Goal: Information Seeking & Learning: Learn about a topic

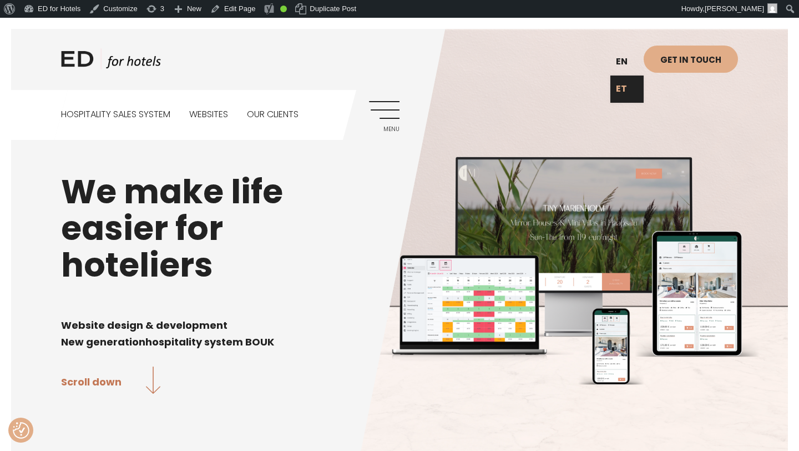
click at [627, 83] on link "ET" at bounding box center [626, 88] width 33 height 27
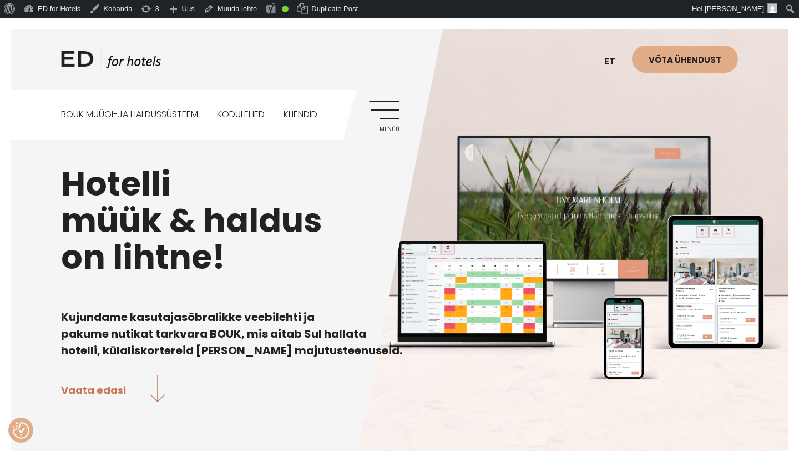
click at [389, 117] on link "Menüü" at bounding box center [384, 116] width 31 height 31
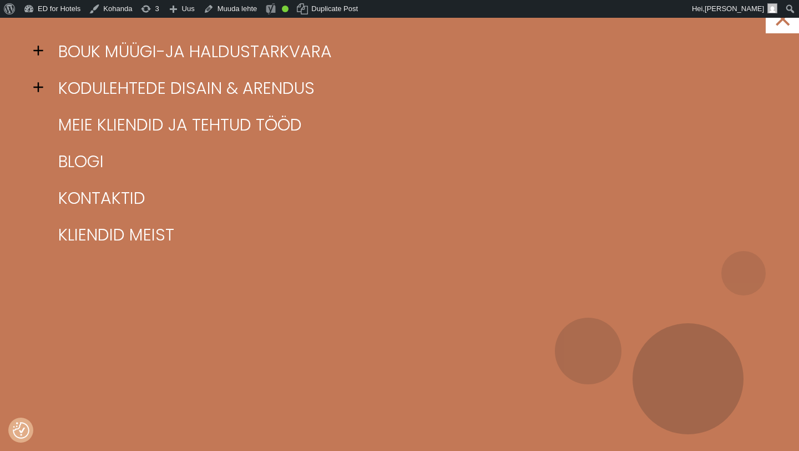
click at [39, 50] on span at bounding box center [41, 50] width 17 height 17
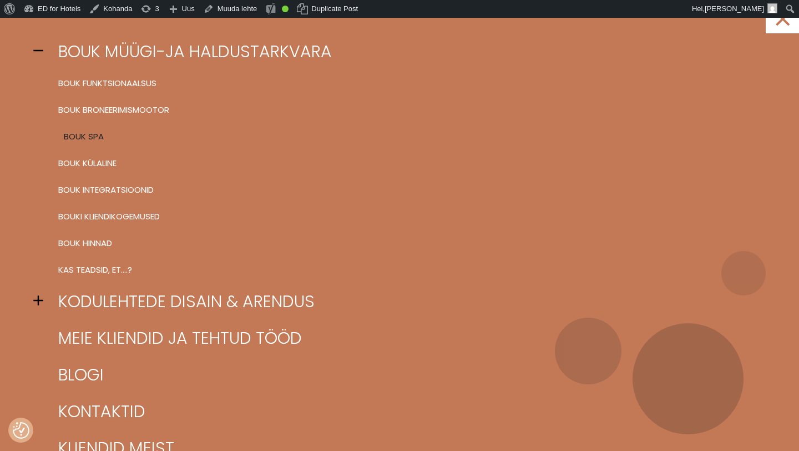
click at [68, 136] on link "BOUK SPA" at bounding box center [413, 136] width 716 height 27
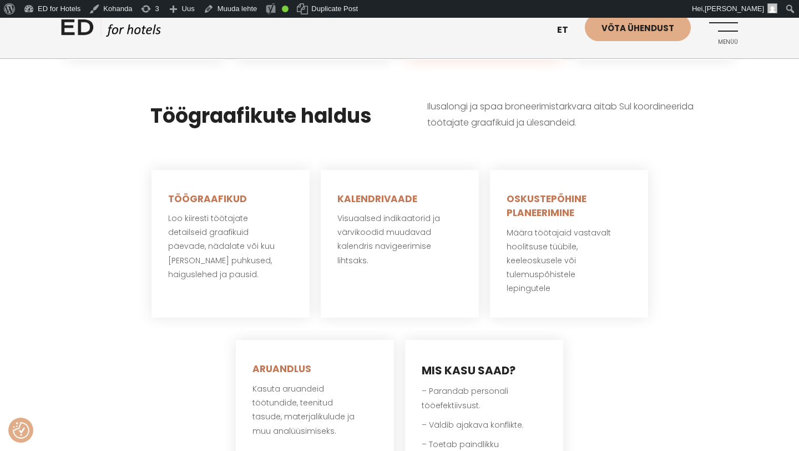
scroll to position [2127, 0]
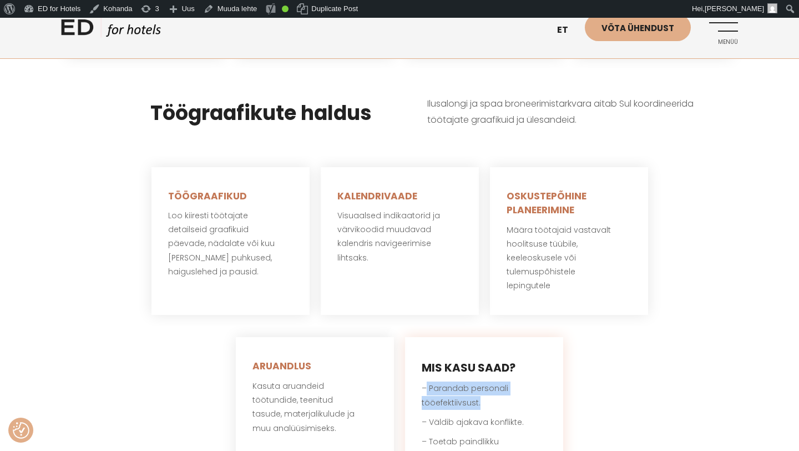
drag, startPoint x: 486, startPoint y: 389, endPoint x: 428, endPoint y: 375, distance: 59.9
click at [428, 381] on p "– Parandab personali tööefektiivsust." at bounding box center [484, 395] width 125 height 28
copy p "Parandab personali tööefektiivsust."
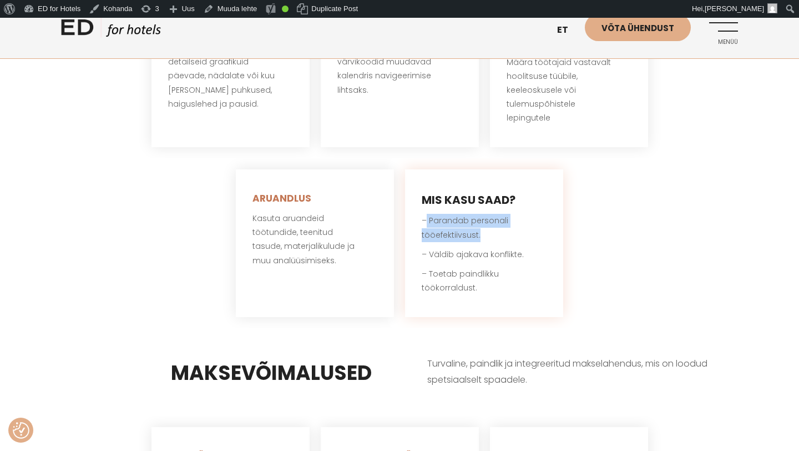
scroll to position [2299, 0]
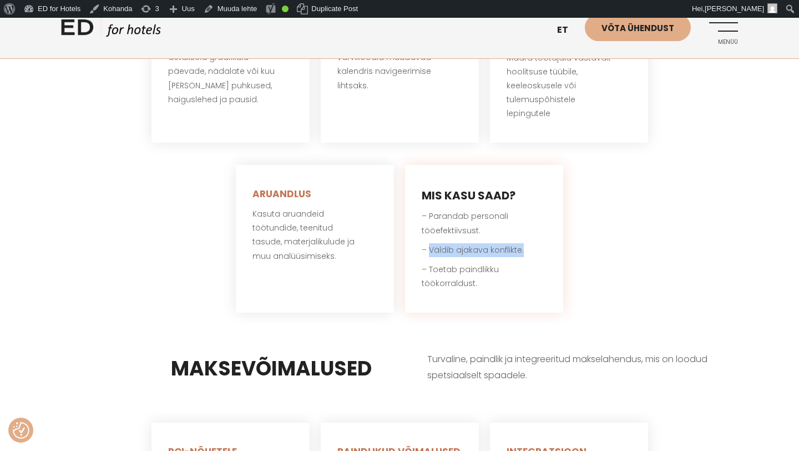
drag, startPoint x: 524, startPoint y: 238, endPoint x: 429, endPoint y: 236, distance: 94.9
click at [429, 243] on p "– Väldib ajakava konflikte." at bounding box center [484, 250] width 125 height 14
copy p "Väldib ajakava konflikte."
drag, startPoint x: 483, startPoint y: 266, endPoint x: 429, endPoint y: 254, distance: 54.6
click at [429, 262] on p "– Toetab paindlikku töökorraldust." at bounding box center [484, 276] width 125 height 28
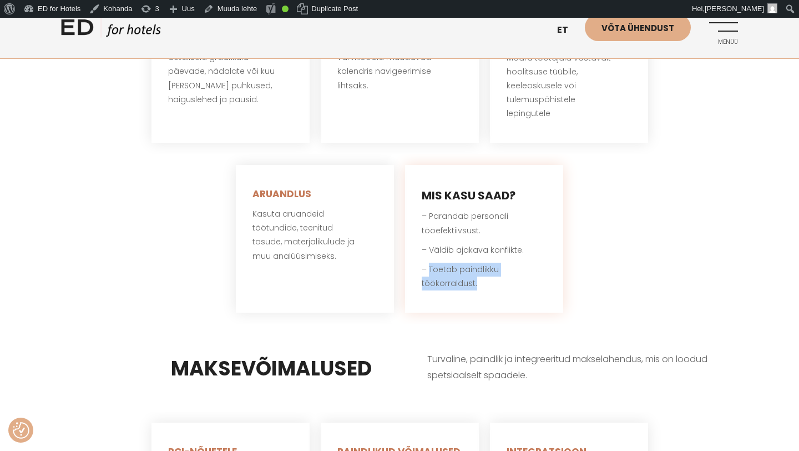
copy p "Toetab paindlikku töökorraldust."
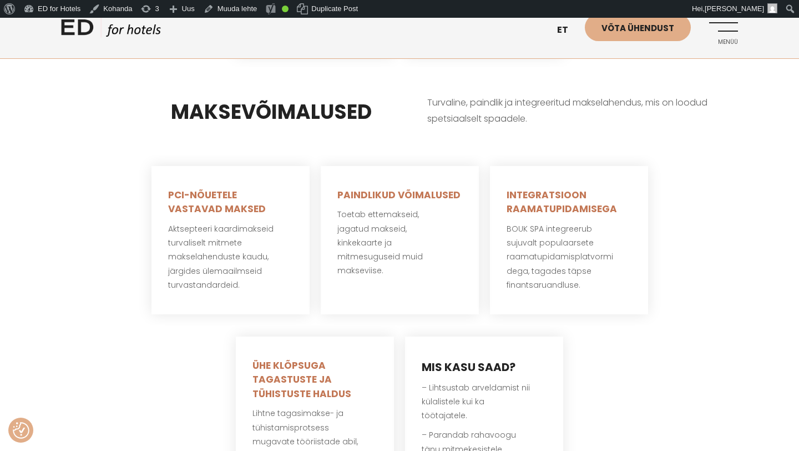
scroll to position [2561, 0]
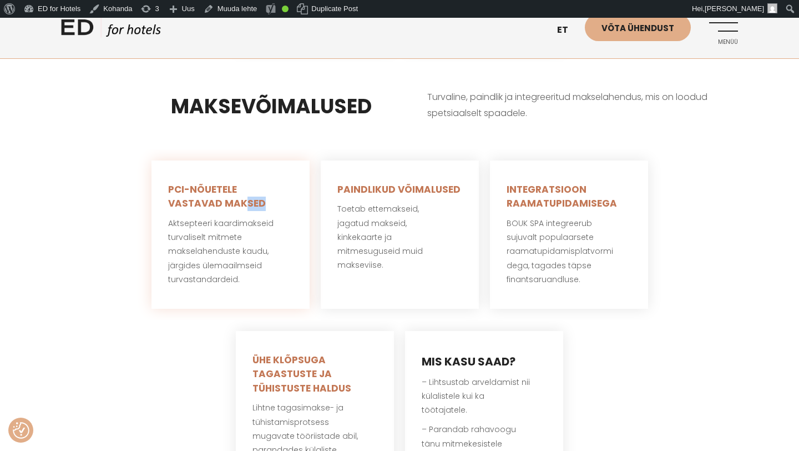
drag, startPoint x: 210, startPoint y: 193, endPoint x: 192, endPoint y: 184, distance: 20.1
click at [192, 184] on h5 "PCI-NÕUETELE VASTAVAD MAKSED" at bounding box center [230, 197] width 125 height 28
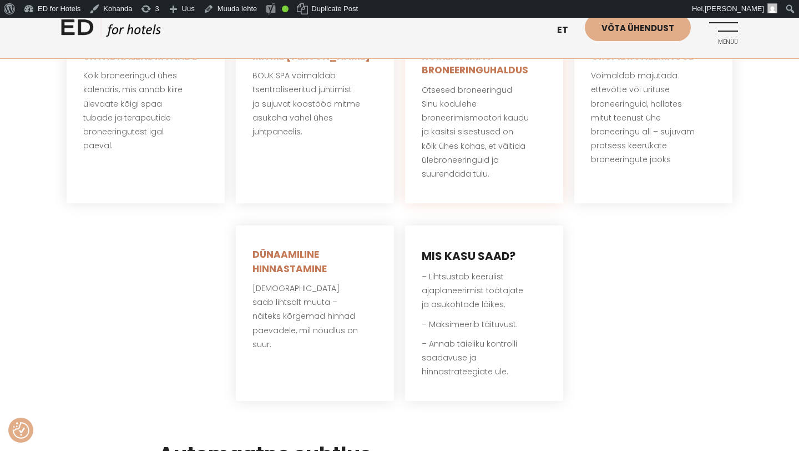
scroll to position [1469, 0]
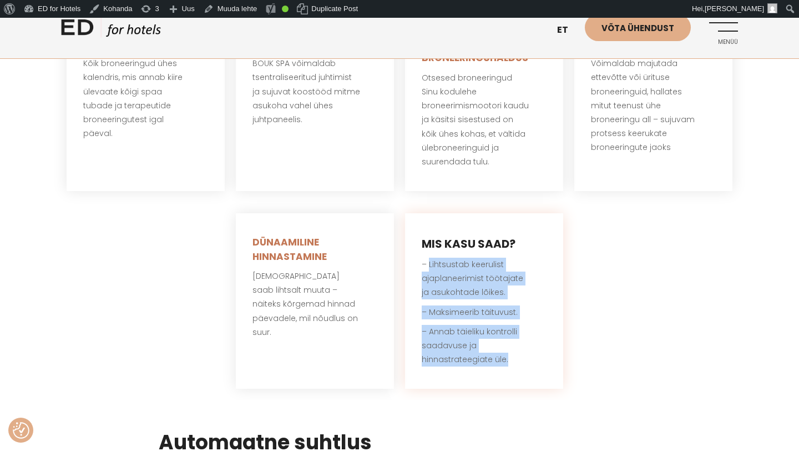
drag, startPoint x: 428, startPoint y: 249, endPoint x: 510, endPoint y: 351, distance: 131.0
click at [510, 351] on div "MIS KASU SAAD? – Lihtsustab keerulist ajaplaneerimist töötajate ja asukohtade l…" at bounding box center [484, 300] width 158 height 175
copy div "Lihtsustab keerulist ajaplaneerimist töötajate ja asukohtade lõikes. – Maksimee…"
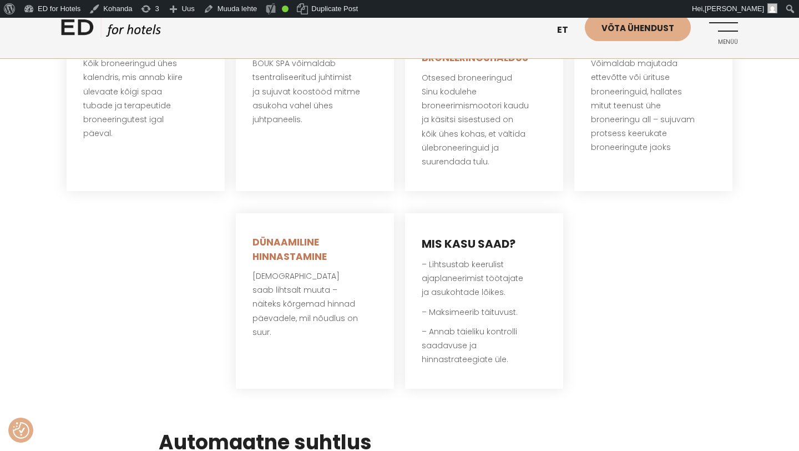
click at [599, 249] on div "ÜHTNE KALENDRIVAADE Kõik broneeringud ühes kalendris, mis annab kiire ülevaate …" at bounding box center [399, 202] width 677 height 396
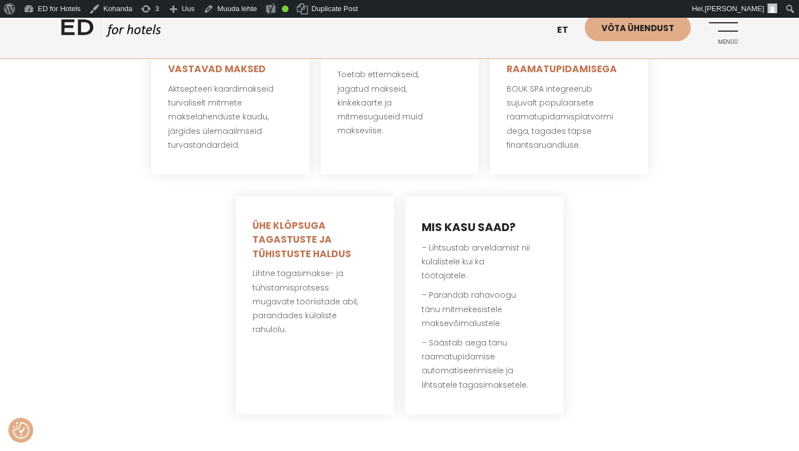
scroll to position [2699, 0]
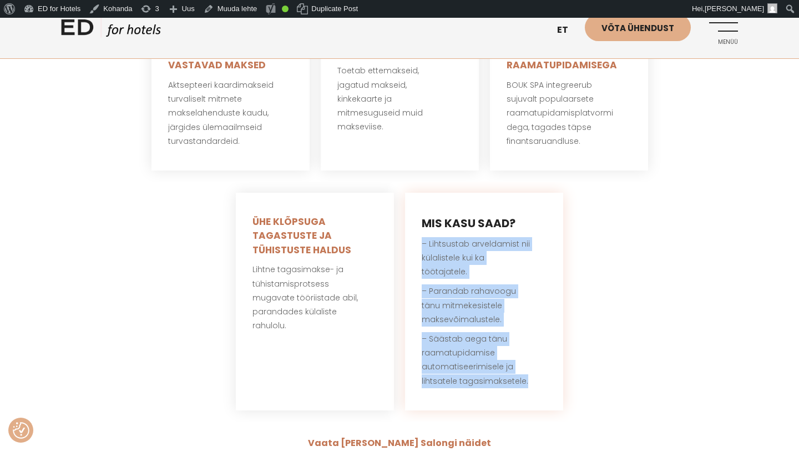
drag, startPoint x: 530, startPoint y: 352, endPoint x: 416, endPoint y: 231, distance: 165.6
click at [416, 231] on div "MIS KASU SAAD? – Lihtsustab arveldamist nii külalistele kui ka töötajatele. – P…" at bounding box center [484, 301] width 158 height 217
copy div "– Lihtsustab arveldamist nii külalistele kui ka töötajatele. – Parandab rahavoo…"
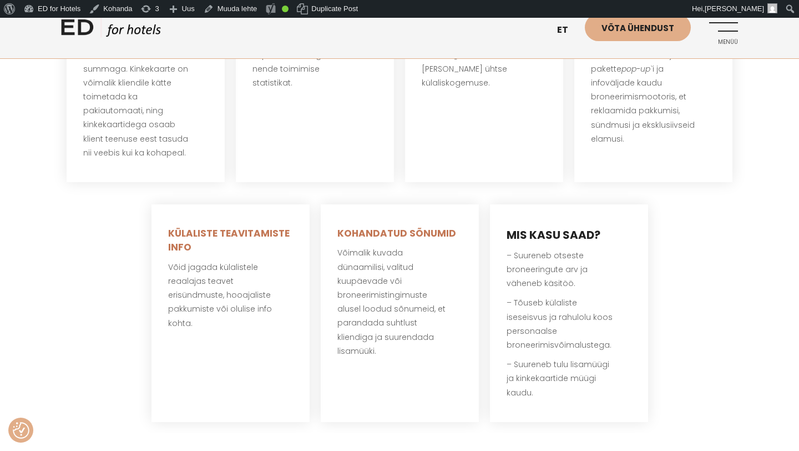
scroll to position [934, 0]
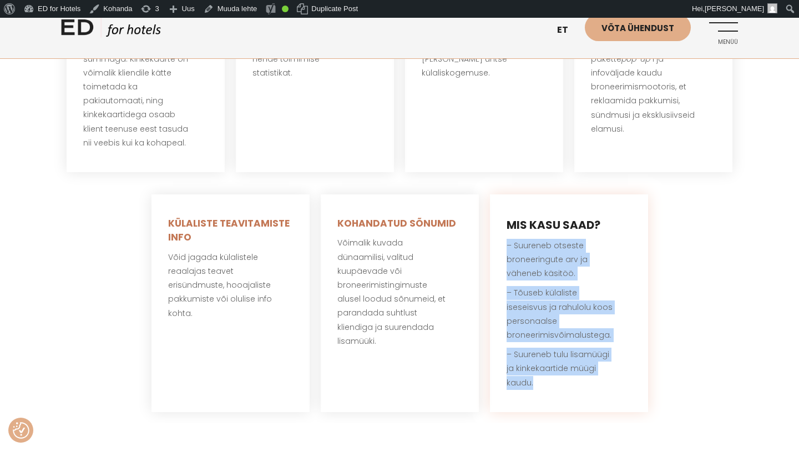
drag, startPoint x: 536, startPoint y: 367, endPoint x: 503, endPoint y: 232, distance: 138.9
click at [503, 232] on div "MIS KASU SAAD? – Suureneb otseste broneeringute arv ja väheneb käsitöö. – Tõuse…" at bounding box center [569, 302] width 158 height 217
copy div "– Suureneb otseste broneeringute arv ja väheneb käsitöö. – Tõuseb külaliste ise…"
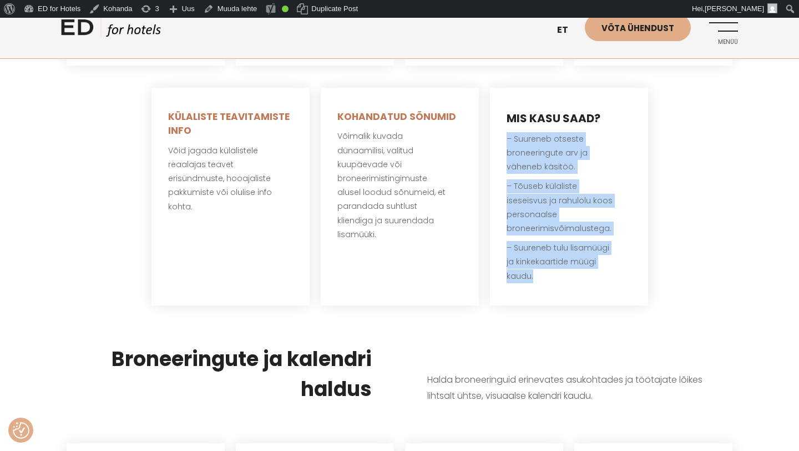
scroll to position [1043, 0]
